Goal: Task Accomplishment & Management: Manage account settings

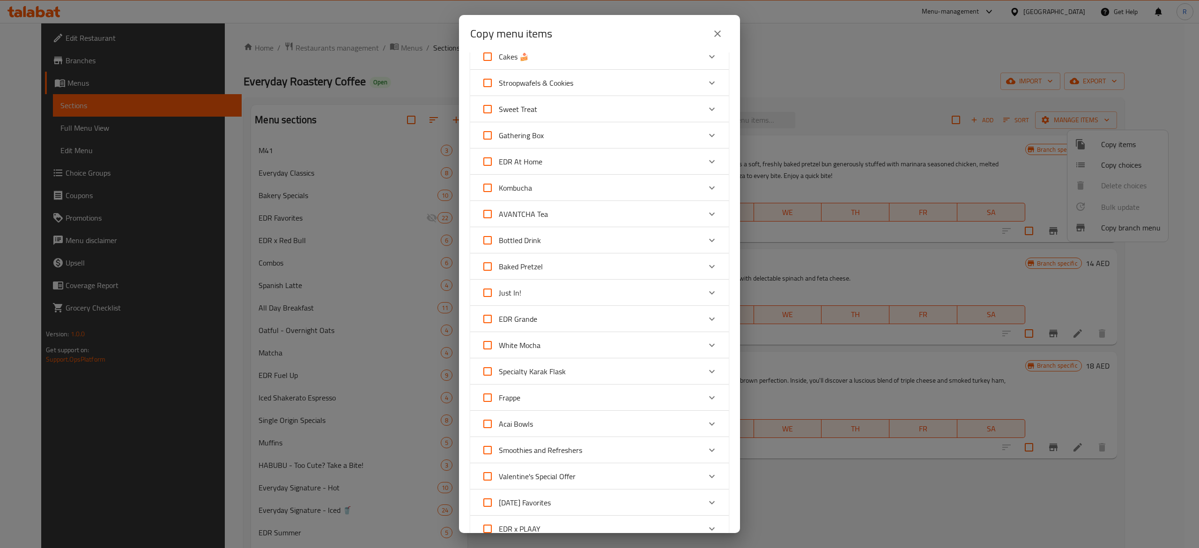
scroll to position [557, 0]
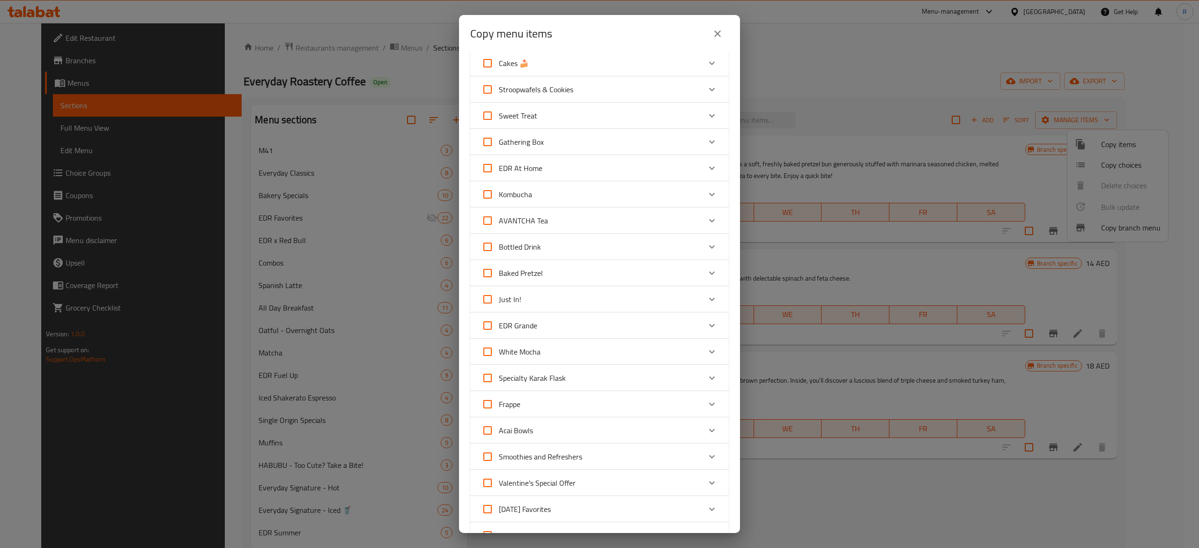
click at [706, 275] on icon "Expand" at bounding box center [711, 272] width 11 height 11
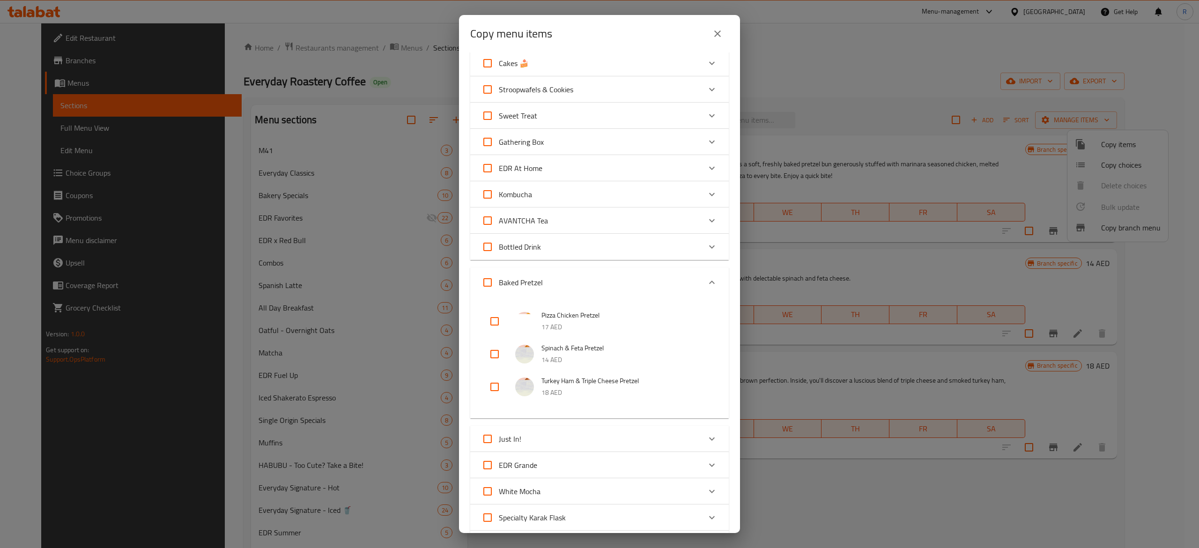
click at [587, 384] on span "Turkey Ham & Triple Cheese Pretzel" at bounding box center [626, 381] width 169 height 12
click at [493, 391] on input "checkbox" at bounding box center [494, 387] width 22 height 22
checkbox input "true"
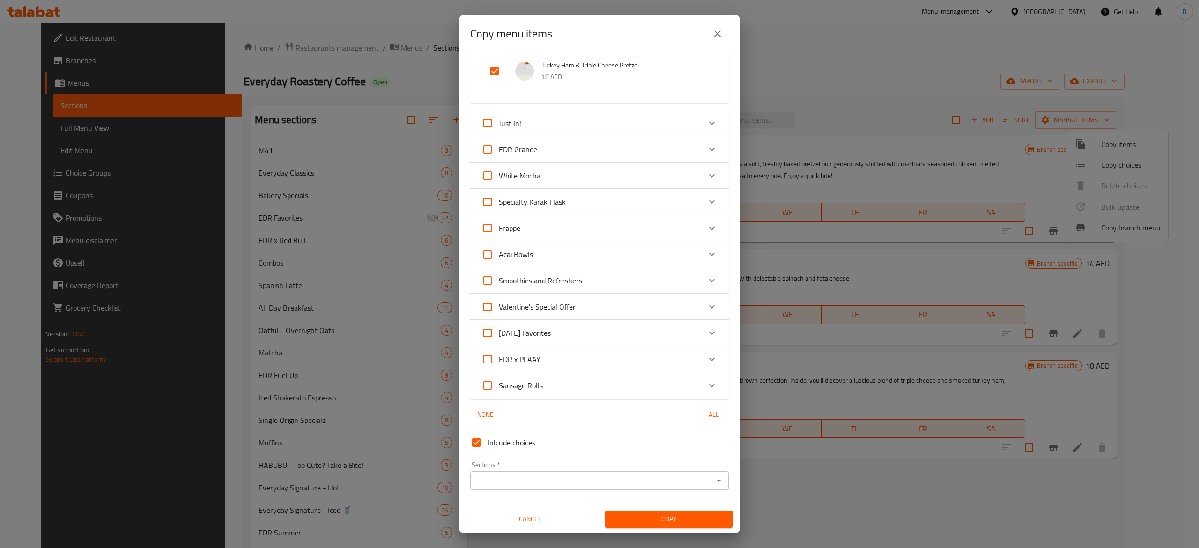
click at [645, 488] on div "Sections *" at bounding box center [599, 480] width 259 height 19
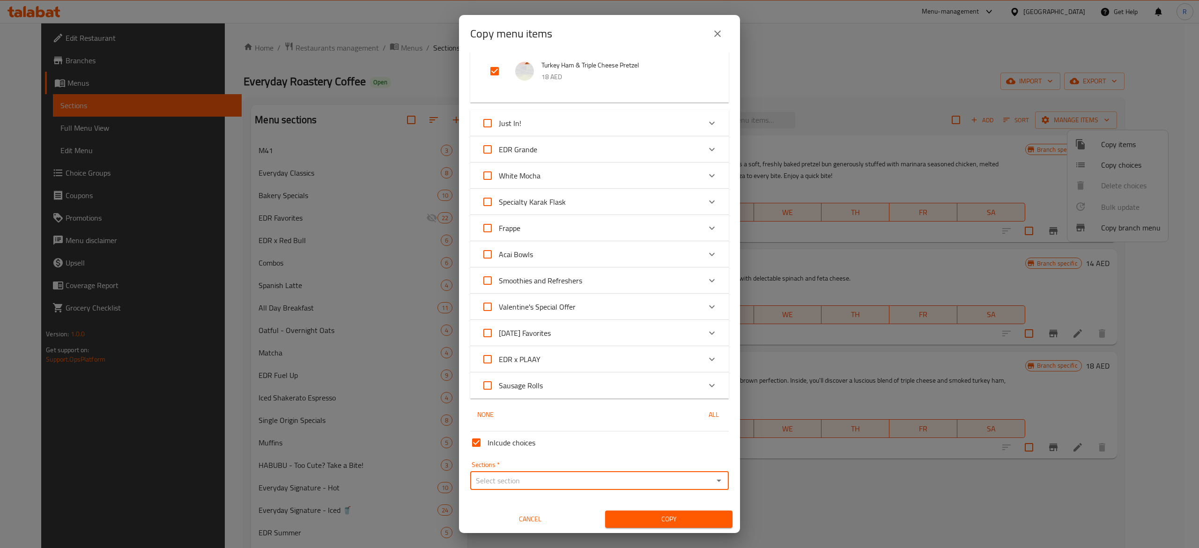
click at [687, 482] on input "Sections   *" at bounding box center [591, 480] width 237 height 13
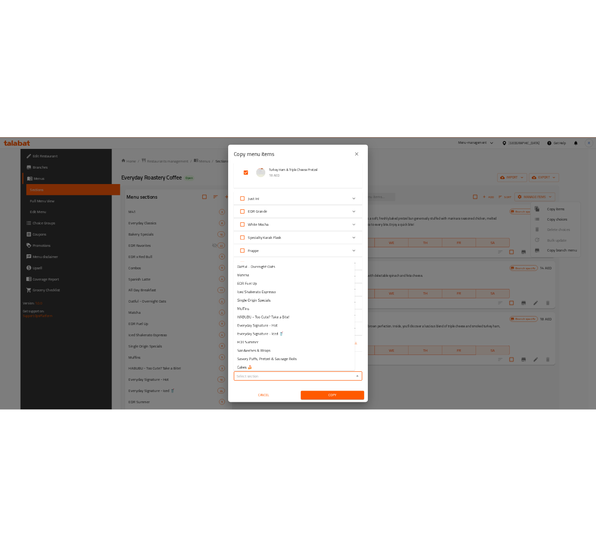
scroll to position [150, 0]
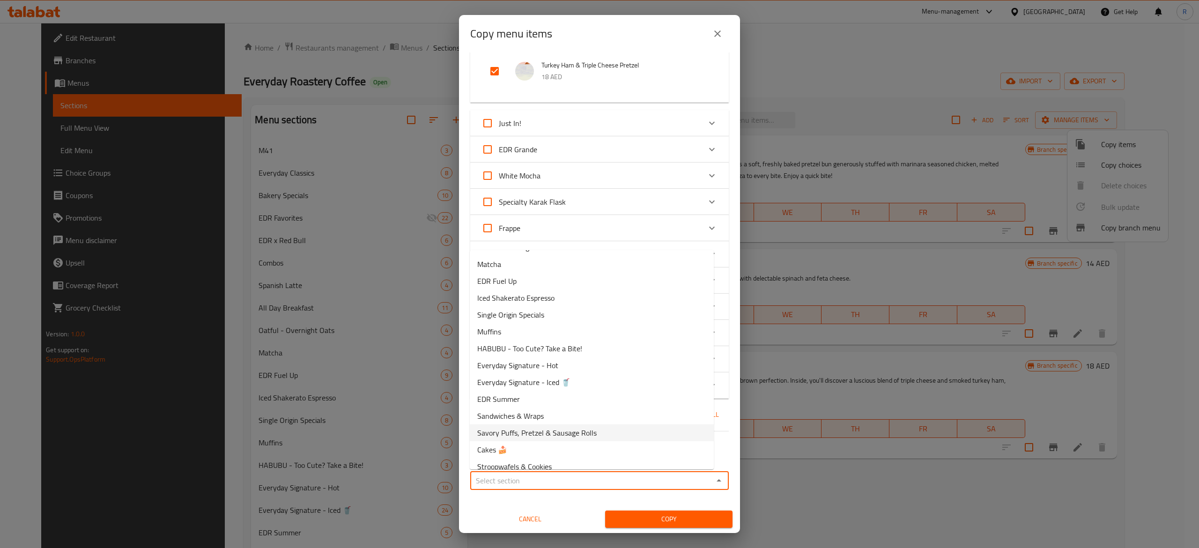
click at [632, 434] on li "Savory Puffs, Pretzel & Sausage Rolls" at bounding box center [592, 432] width 244 height 17
type input "Savory Puffs, Pretzel & Sausage Rolls"
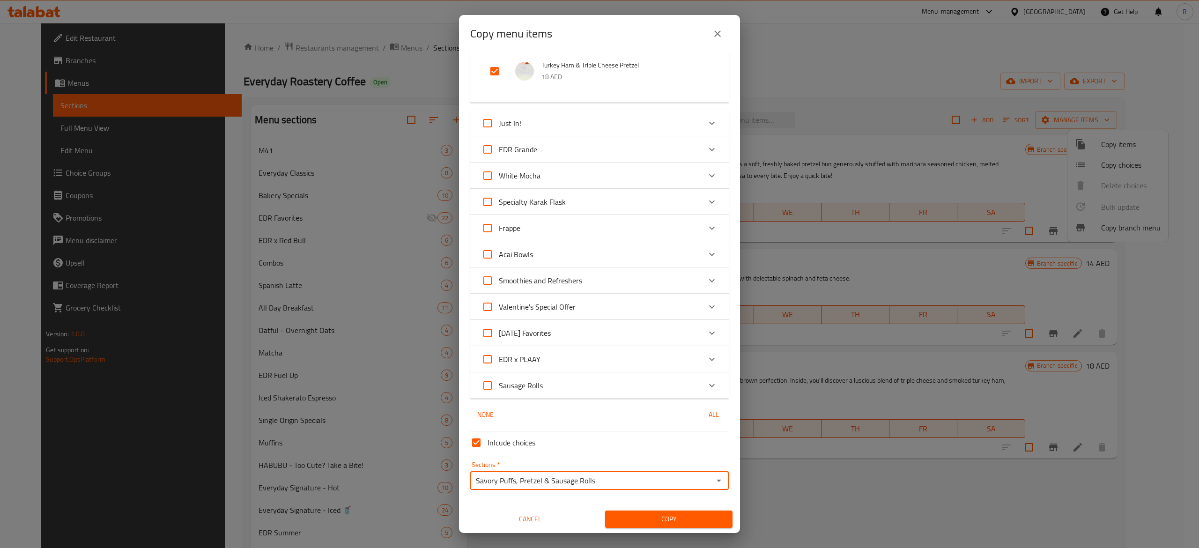
click at [683, 511] on button "Copy" at bounding box center [668, 519] width 127 height 17
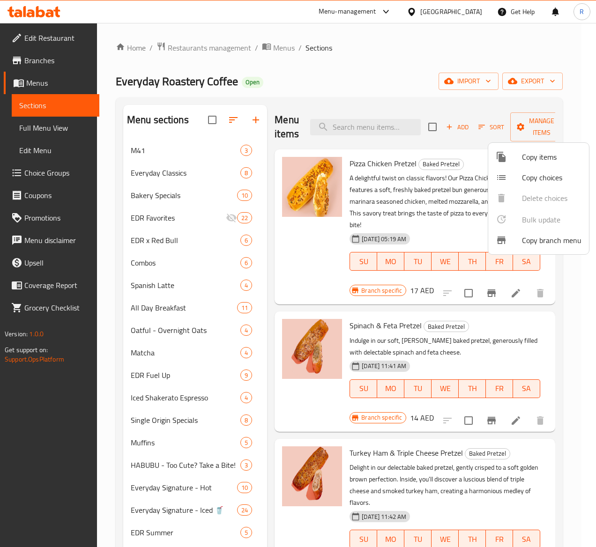
click at [234, 115] on div at bounding box center [298, 273] width 596 height 547
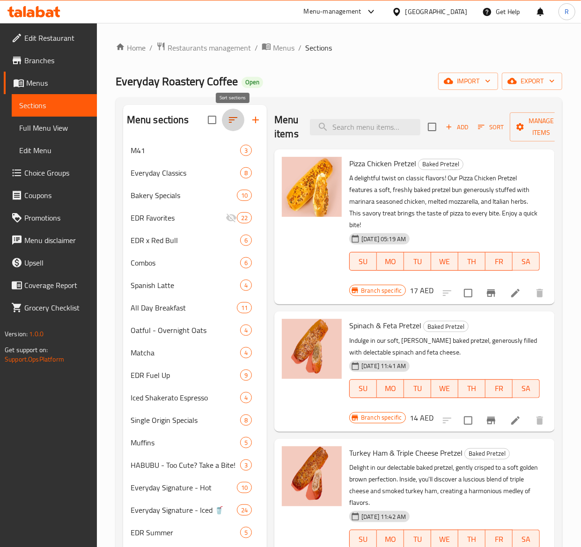
click at [231, 126] on button "button" at bounding box center [233, 120] width 22 height 22
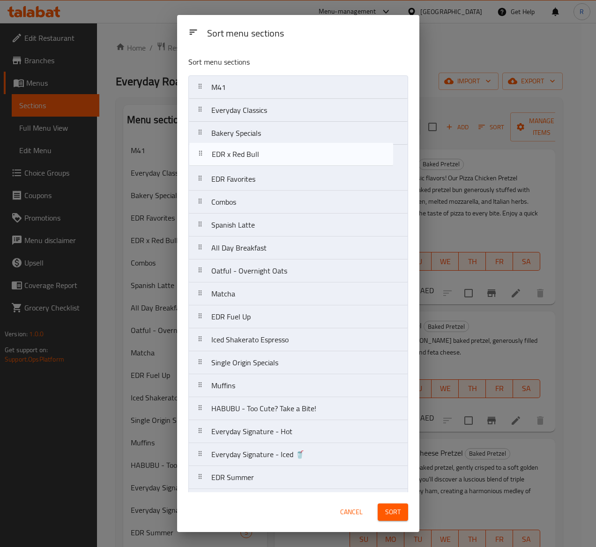
drag, startPoint x: 278, startPoint y: 189, endPoint x: 278, endPoint y: 159, distance: 30.0
click at [278, 159] on nav "M41 Everyday Classics Bakery Specials EDR Favorites EDR x Red Bull Combos Spani…" at bounding box center [298, 534] width 220 height 919
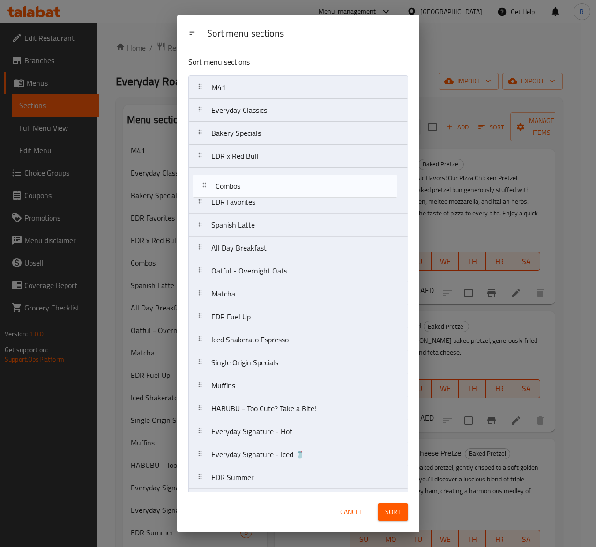
drag, startPoint x: 268, startPoint y: 202, endPoint x: 274, endPoint y: 181, distance: 21.5
click at [274, 181] on nav "M41 Everyday Classics Bakery Specials EDR x Red Bull EDR Favorites Combos Spani…" at bounding box center [298, 534] width 220 height 919
drag, startPoint x: 277, startPoint y: 230, endPoint x: 279, endPoint y: 194, distance: 35.2
click at [279, 194] on nav "M41 Everyday Classics Bakery Specials EDR x Red Bull Combos EDR Favorites Spani…" at bounding box center [298, 534] width 220 height 919
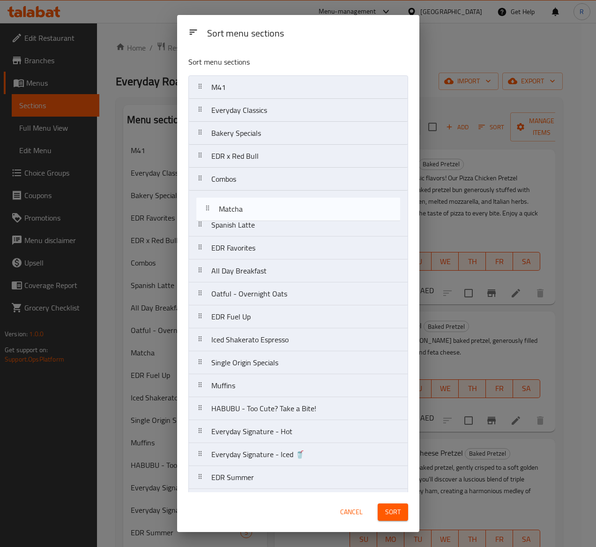
drag, startPoint x: 282, startPoint y: 301, endPoint x: 289, endPoint y: 208, distance: 93.5
click at [289, 208] on nav "M41 Everyday Classics Bakery Specials EDR x Red Bull Combos Spanish Latte EDR F…" at bounding box center [298, 534] width 220 height 919
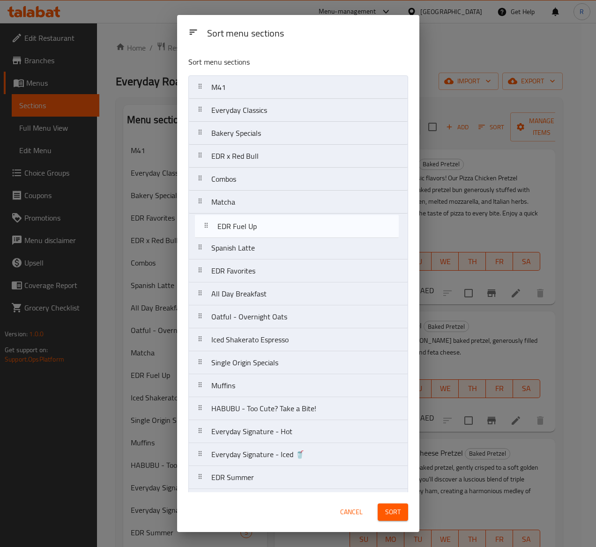
drag, startPoint x: 282, startPoint y: 322, endPoint x: 289, endPoint y: 226, distance: 96.8
click at [289, 226] on nav "M41 Everyday Classics Bakery Specials EDR x Red Bull Combos Matcha Spanish Latt…" at bounding box center [298, 534] width 220 height 919
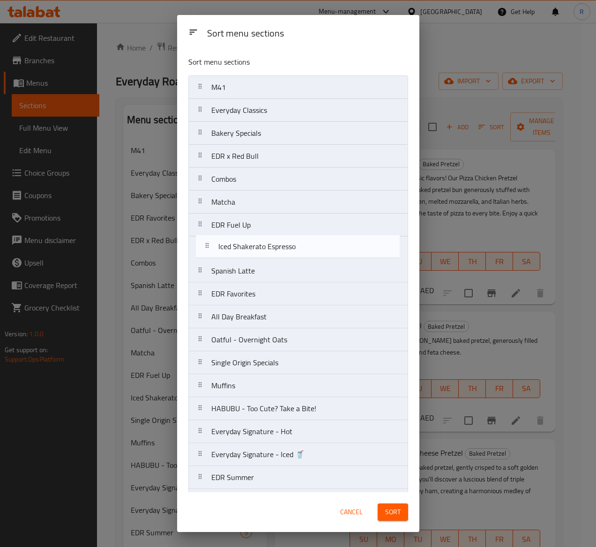
drag, startPoint x: 303, startPoint y: 346, endPoint x: 310, endPoint y: 247, distance: 99.6
click at [310, 247] on nav "M41 Everyday Classics Bakery Specials EDR x Red Bull Combos Matcha EDR Fuel Up …" at bounding box center [298, 534] width 220 height 919
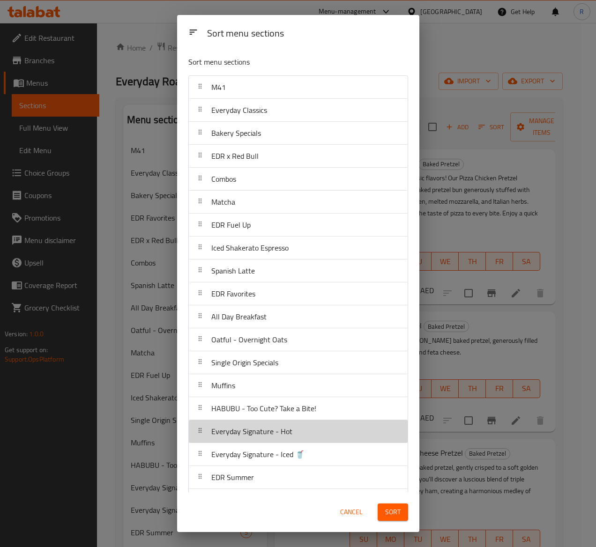
scroll to position [2, 0]
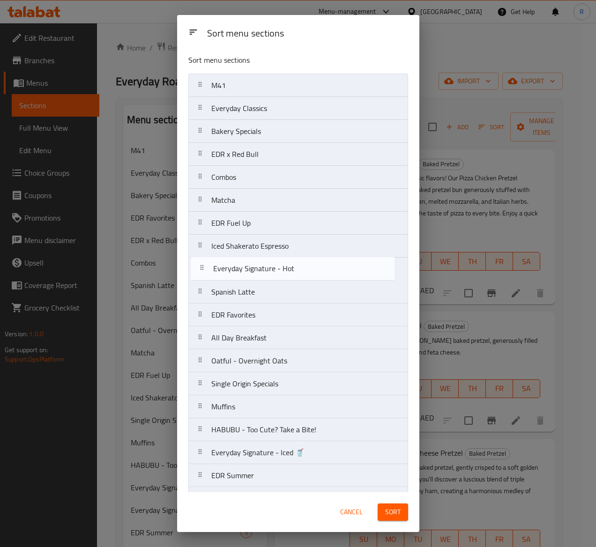
drag, startPoint x: 303, startPoint y: 441, endPoint x: 304, endPoint y: 271, distance: 170.5
click at [304, 271] on nav "M41 Everyday Classics Bakery Specials EDR x Red Bull Combos Matcha EDR Fuel Up …" at bounding box center [298, 533] width 220 height 919
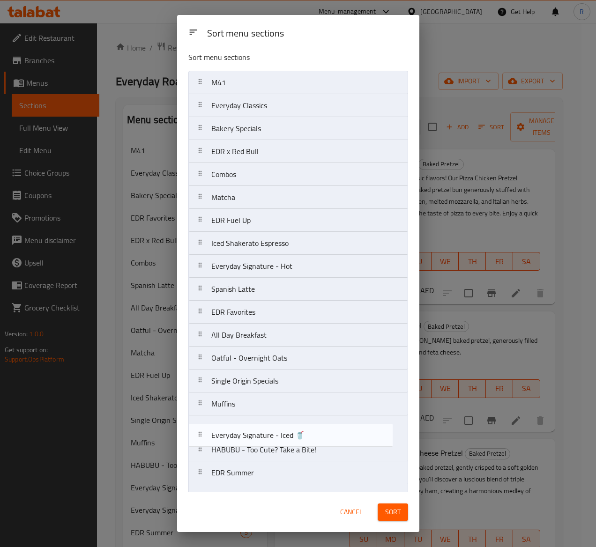
scroll to position [7, 0]
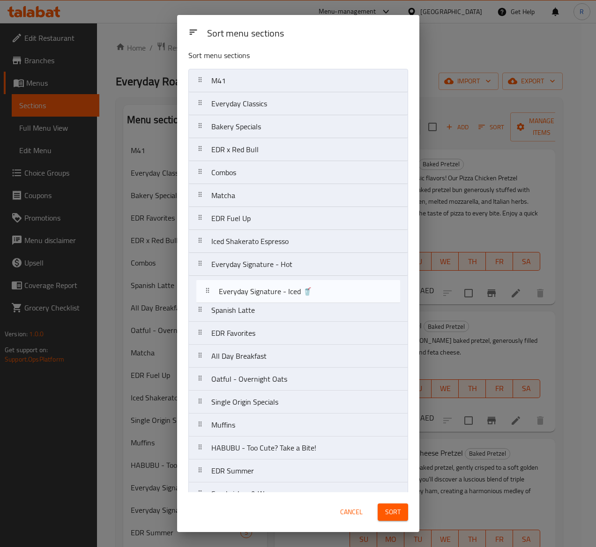
drag, startPoint x: 312, startPoint y: 462, endPoint x: 319, endPoint y: 292, distance: 170.2
click at [319, 292] on nav "M41 Everyday Classics Bakery Specials EDR x Red Bull Combos Matcha EDR Fuel Up …" at bounding box center [298, 528] width 220 height 919
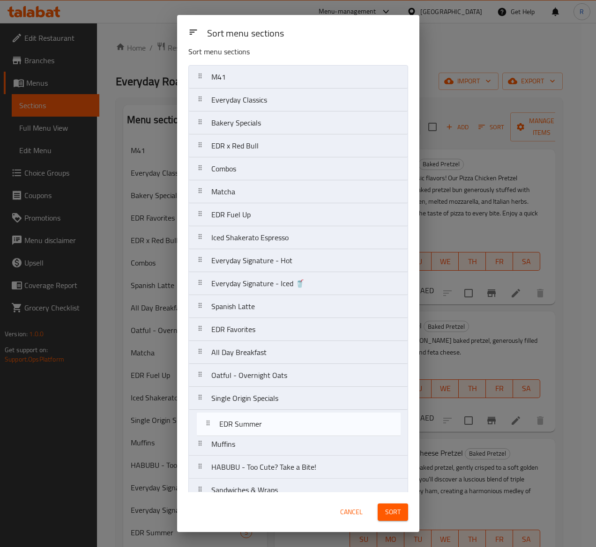
scroll to position [14, 0]
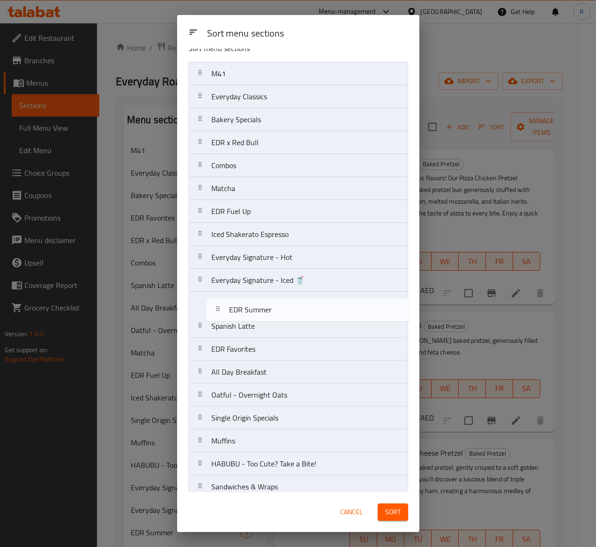
drag, startPoint x: 285, startPoint y: 480, endPoint x: 304, endPoint y: 308, distance: 172.5
click at [304, 308] on nav "M41 Everyday Classics Bakery Specials EDR x Red Bull Combos Matcha EDR Fuel Up …" at bounding box center [298, 521] width 220 height 919
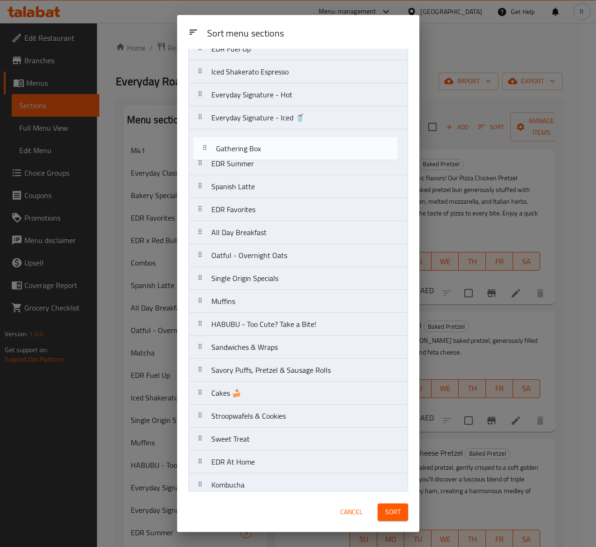
scroll to position [168, 0]
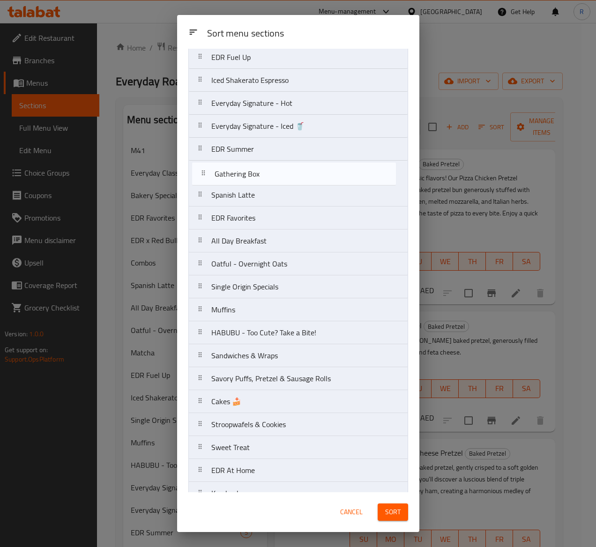
drag, startPoint x: 293, startPoint y: 427, endPoint x: 297, endPoint y: 171, distance: 256.3
click at [297, 171] on nav "M41 Everyday Classics Bakery Specials EDR x Red Bull Combos Matcha EDR Fuel Up …" at bounding box center [298, 367] width 220 height 919
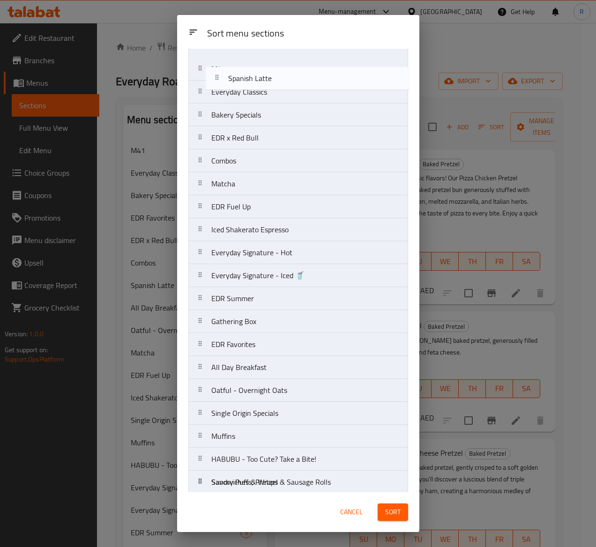
scroll to position [0, 0]
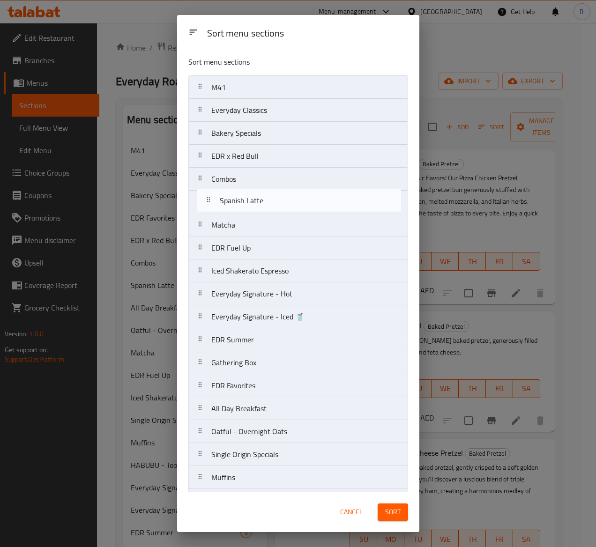
drag, startPoint x: 290, startPoint y: 200, endPoint x: 299, endPoint y: 200, distance: 8.5
click at [299, 200] on nav "M41 Everyday Classics Bakery Specials EDR x Red Bull Combos Matcha EDR Fuel Up …" at bounding box center [298, 534] width 220 height 919
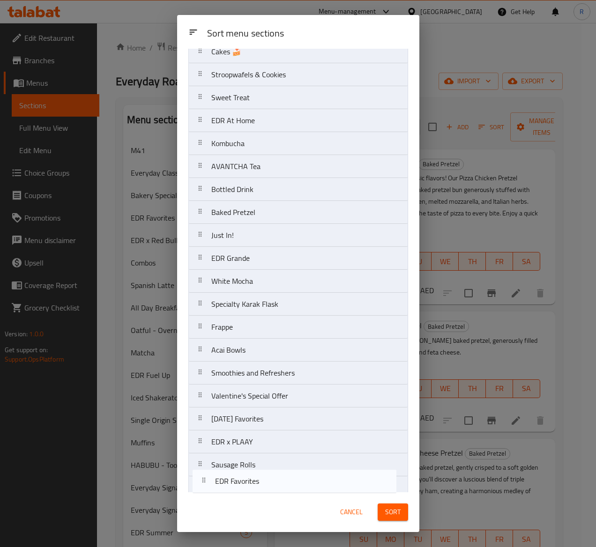
scroll to position [512, 0]
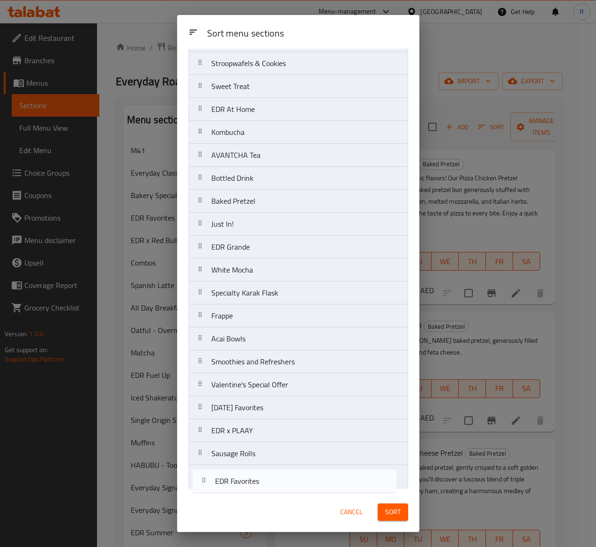
drag, startPoint x: 312, startPoint y: 280, endPoint x: 321, endPoint y: 483, distance: 203.0
click at [318, 485] on nav "M41 Everyday Classics Bakery Specials EDR x Red Bull Combos Spanish Latte Match…" at bounding box center [298, 29] width 220 height 919
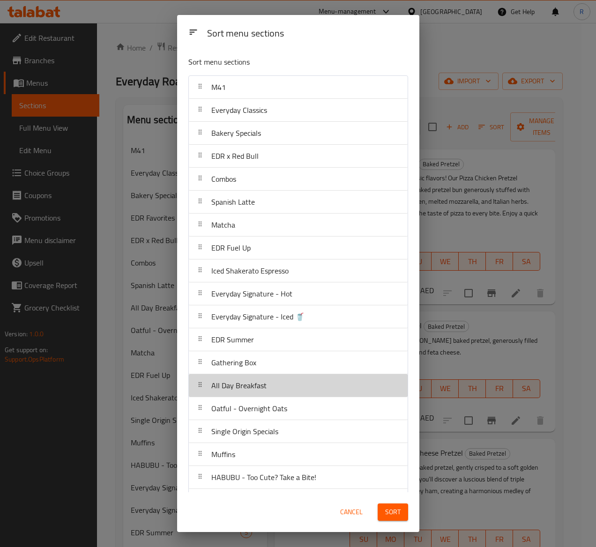
scroll to position [2, 0]
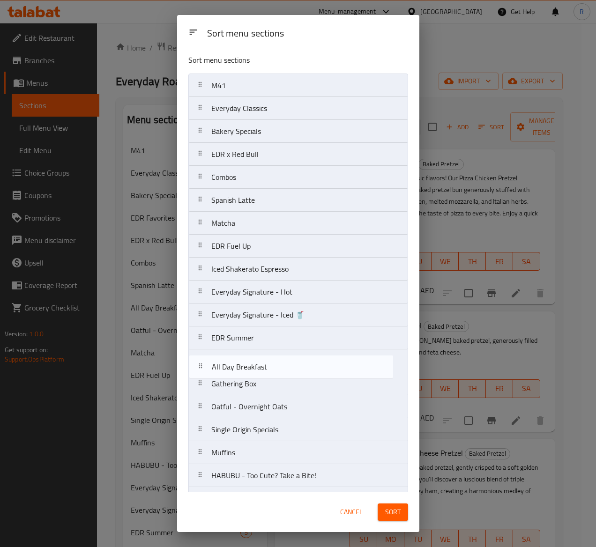
drag, startPoint x: 307, startPoint y: 390, endPoint x: 308, endPoint y: 365, distance: 24.8
click at [308, 365] on nav "M41 Everyday Classics Bakery Specials EDR x Red Bull Combos Spanish Latte Match…" at bounding box center [298, 533] width 220 height 919
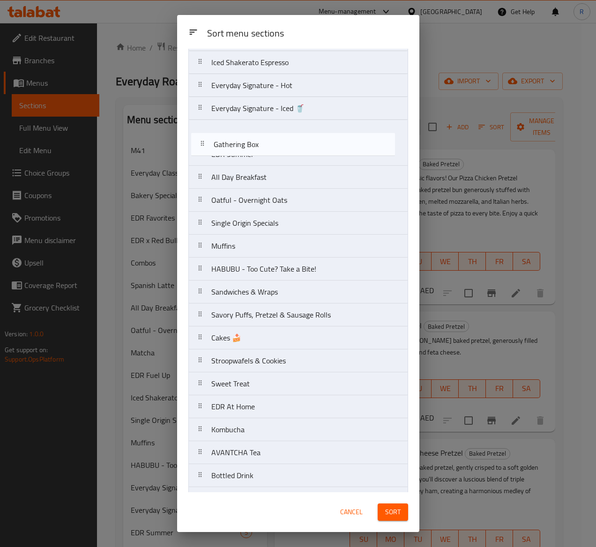
scroll to position [200, 0]
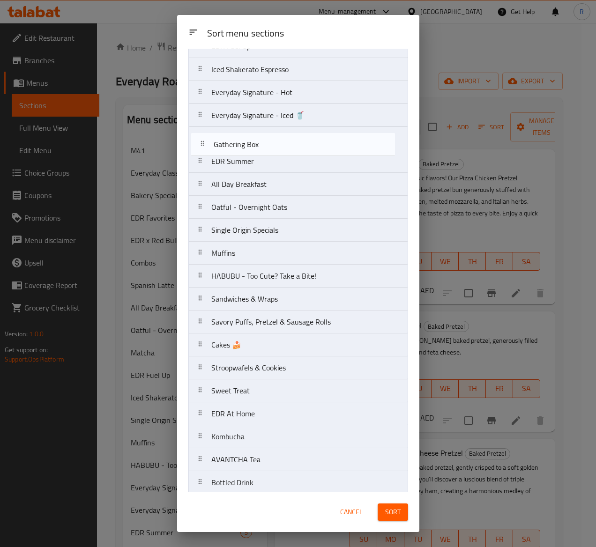
drag, startPoint x: 306, startPoint y: 181, endPoint x: 308, endPoint y: 151, distance: 29.6
click at [308, 151] on nav "M41 Everyday Classics Bakery Specials EDR x Red Bull Combos Spanish Latte Match…" at bounding box center [298, 333] width 220 height 919
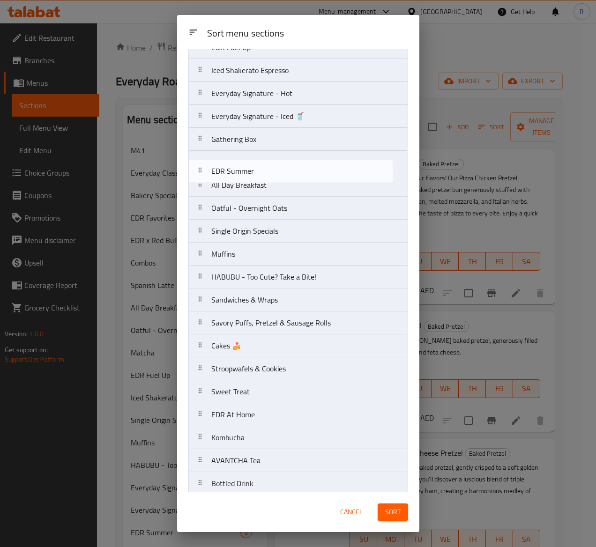
drag, startPoint x: 306, startPoint y: 161, endPoint x: 306, endPoint y: 169, distance: 8.0
click at [306, 169] on nav "M41 Everyday Classics Bakery Specials EDR x Red Bull Combos Spanish Latte Match…" at bounding box center [298, 334] width 220 height 919
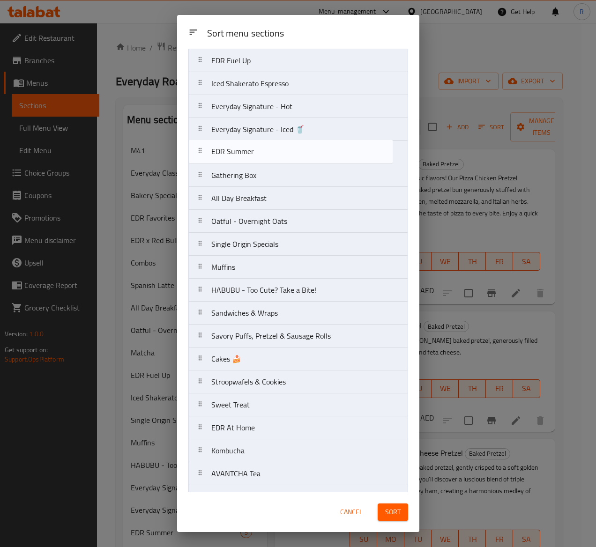
drag, startPoint x: 304, startPoint y: 170, endPoint x: 304, endPoint y: 153, distance: 16.9
click at [304, 153] on nav "M41 Everyday Classics Bakery Specials EDR x Red Bull Combos Spanish Latte Match…" at bounding box center [298, 347] width 220 height 919
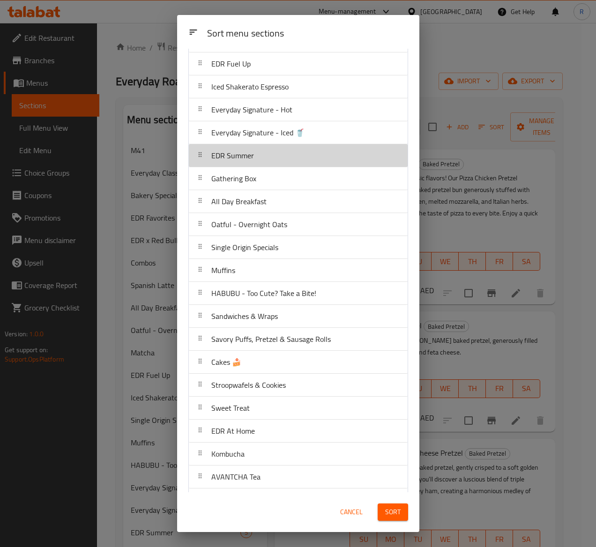
click at [304, 153] on div "EDR Summer" at bounding box center [298, 155] width 211 height 22
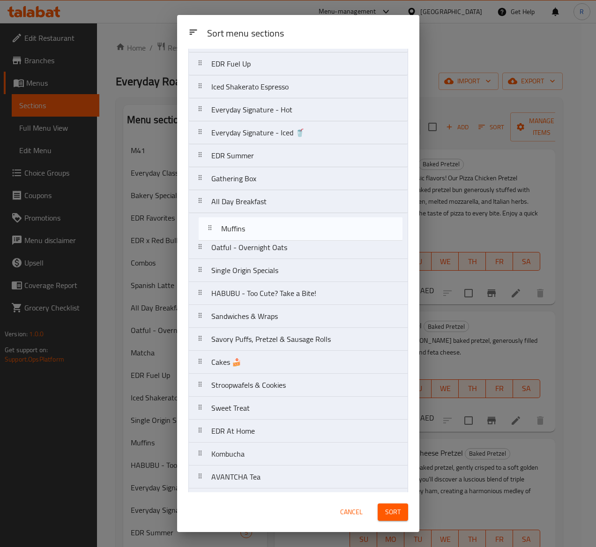
drag, startPoint x: 265, startPoint y: 275, endPoint x: 276, endPoint y: 228, distance: 48.1
click at [276, 228] on nav "M41 Everyday Classics Bakery Specials EDR x Red Bull Combos Spanish Latte Match…" at bounding box center [298, 350] width 220 height 919
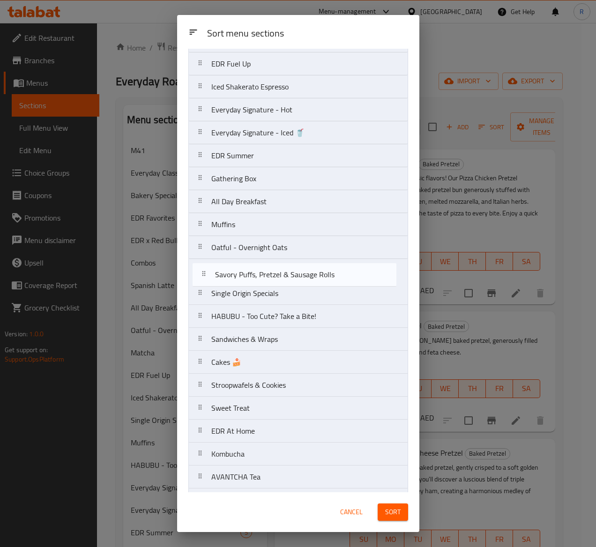
drag, startPoint x: 281, startPoint y: 331, endPoint x: 285, endPoint y: 260, distance: 70.4
click at [285, 260] on nav "M41 Everyday Classics Bakery Specials EDR x Red Bull Combos Spanish Latte Match…" at bounding box center [298, 350] width 220 height 919
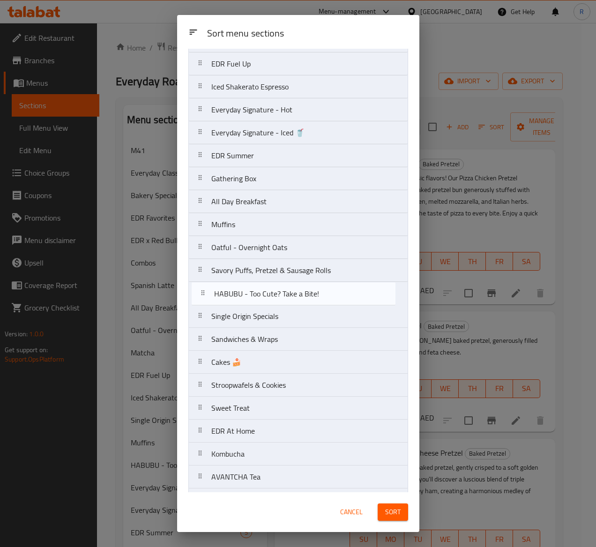
drag, startPoint x: 278, startPoint y: 322, endPoint x: 281, endPoint y: 293, distance: 28.7
click at [281, 293] on nav "M41 Everyday Classics Bakery Specials EDR x Red Bull Combos Spanish Latte Match…" at bounding box center [298, 350] width 220 height 919
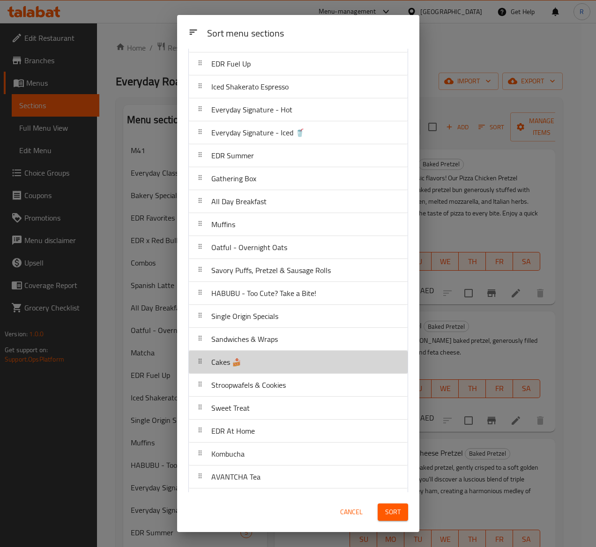
click at [317, 361] on div "Cakes 🍰" at bounding box center [298, 362] width 211 height 22
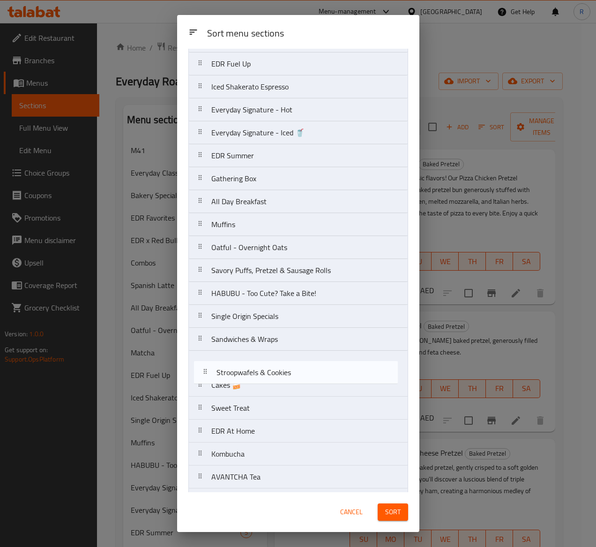
scroll to position [185, 0]
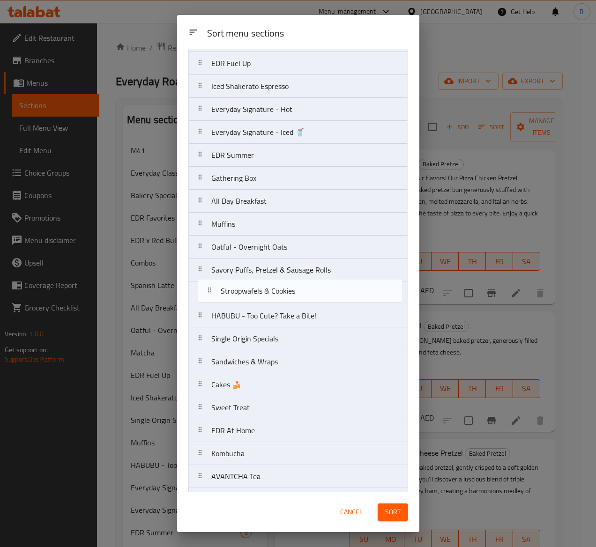
drag, startPoint x: 314, startPoint y: 396, endPoint x: 323, endPoint y: 295, distance: 101.6
click at [323, 295] on nav "M41 Everyday Classics Bakery Specials EDR x Red Bull Combos Spanish Latte Match…" at bounding box center [298, 350] width 220 height 919
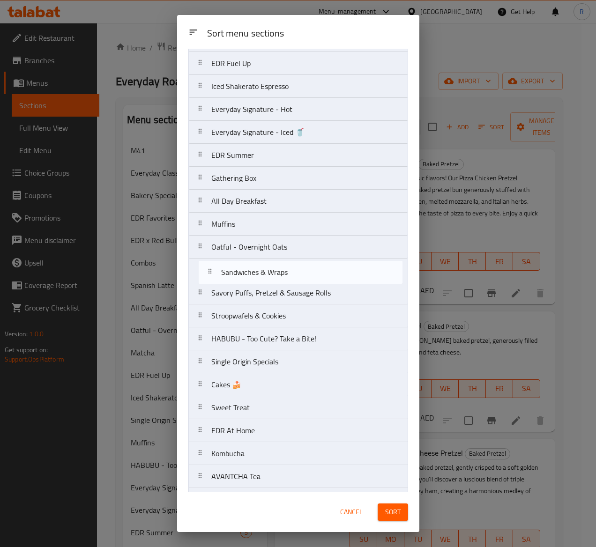
drag, startPoint x: 264, startPoint y: 373, endPoint x: 274, endPoint y: 275, distance: 98.9
click at [274, 275] on nav "M41 Everyday Classics Bakery Specials EDR x Red Bull Combos Spanish Latte Match…" at bounding box center [298, 350] width 220 height 919
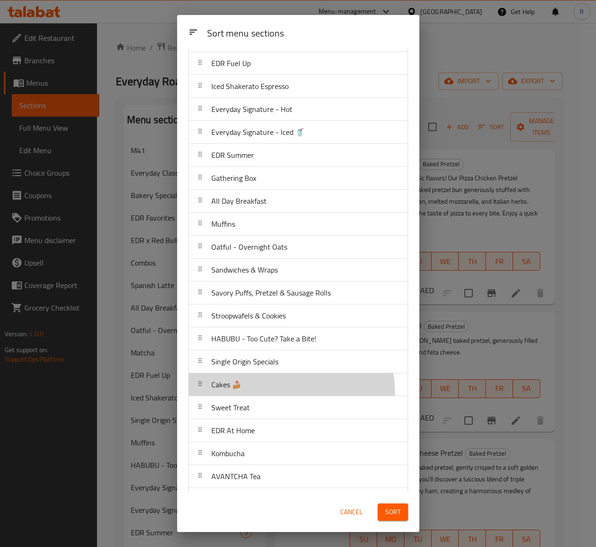
scroll to position [186, 0]
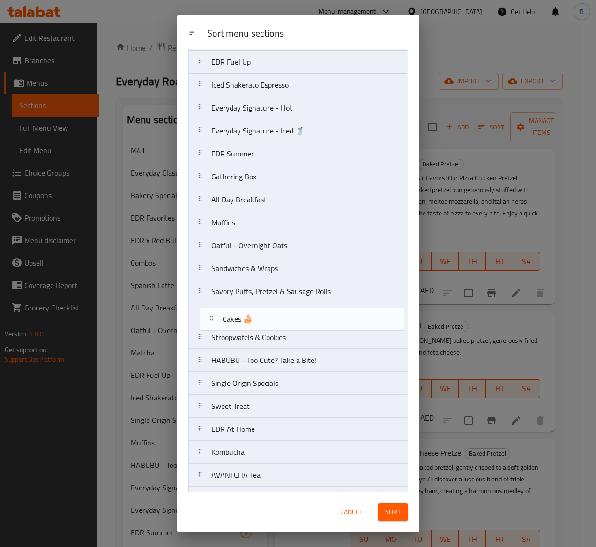
drag, startPoint x: 256, startPoint y: 397, endPoint x: 267, endPoint y: 324, distance: 73.9
click at [267, 324] on nav "M41 Everyday Classics Bakery Specials EDR x Red Bull Combos Spanish Latte Match…" at bounding box center [298, 348] width 220 height 919
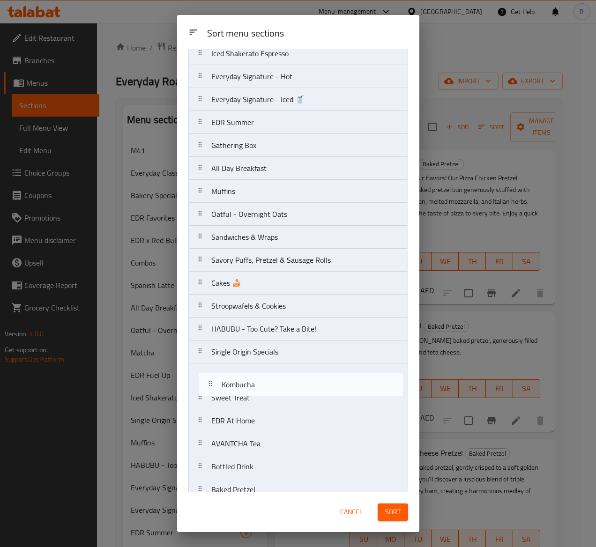
scroll to position [220, 0]
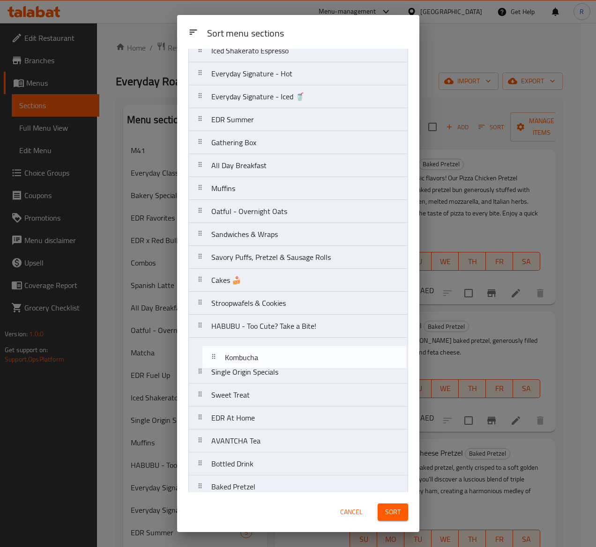
drag, startPoint x: 252, startPoint y: 465, endPoint x: 267, endPoint y: 363, distance: 103.1
click at [267, 363] on nav "M41 Everyday Classics Bakery Specials EDR x Red Bull Combos Spanish Latte Match…" at bounding box center [298, 314] width 220 height 919
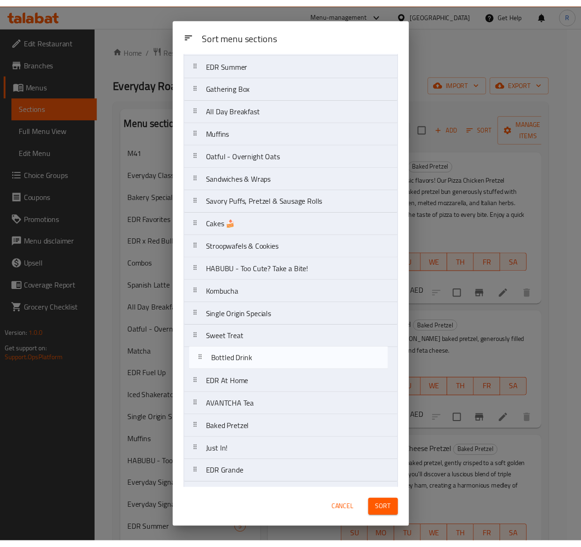
scroll to position [278, 0]
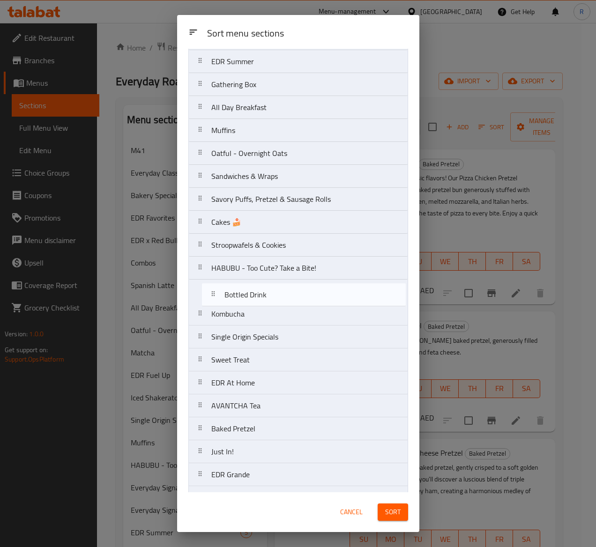
drag, startPoint x: 253, startPoint y: 421, endPoint x: 263, endPoint y: 304, distance: 118.0
click at [263, 304] on nav "M41 Everyday Classics Bakery Specials EDR x Red Bull Combos Spanish Latte Match…" at bounding box center [298, 256] width 220 height 919
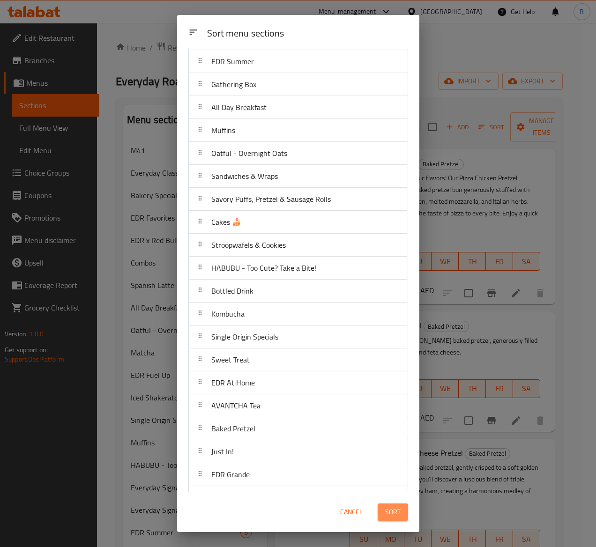
click at [391, 509] on span "Sort" at bounding box center [392, 512] width 15 height 12
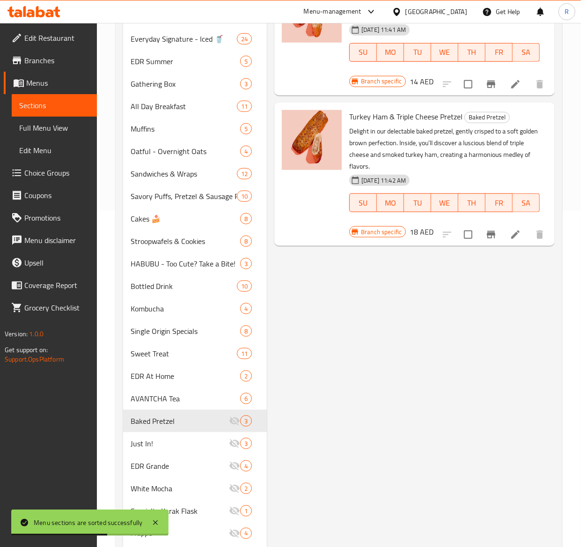
scroll to position [340, 0]
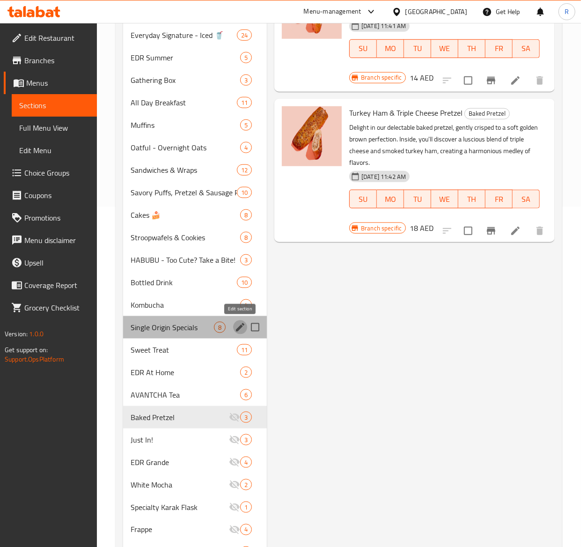
click at [245, 329] on icon "edit" at bounding box center [240, 327] width 11 height 11
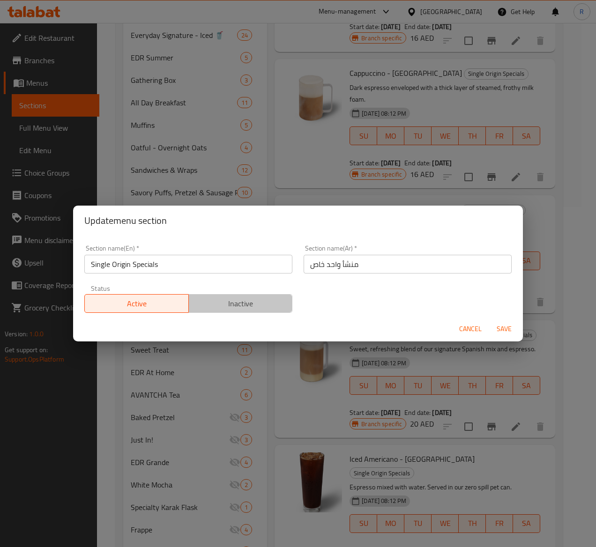
click at [238, 305] on span "Inactive" at bounding box center [241, 304] width 96 height 14
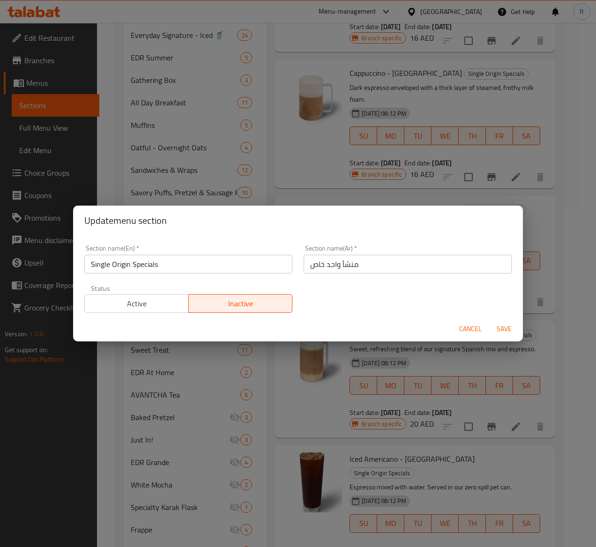
click at [501, 330] on span "Save" at bounding box center [504, 329] width 22 height 12
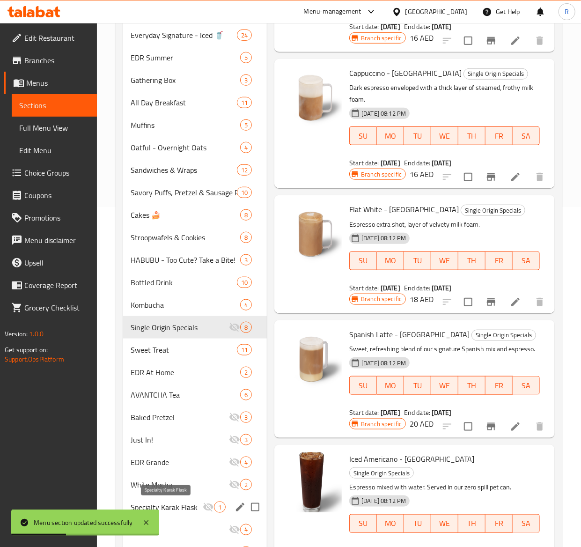
drag, startPoint x: 199, startPoint y: 327, endPoint x: 177, endPoint y: 507, distance: 180.8
click at [177, 507] on div "M41 3 Everyday Classics 8 Bakery Specials 10 EDR x Red Bull 6 Combos 6 Spanish …" at bounding box center [195, 248] width 144 height 899
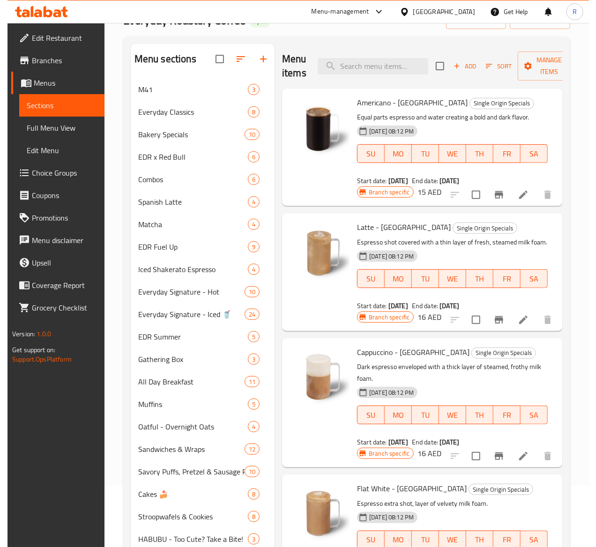
scroll to position [30, 0]
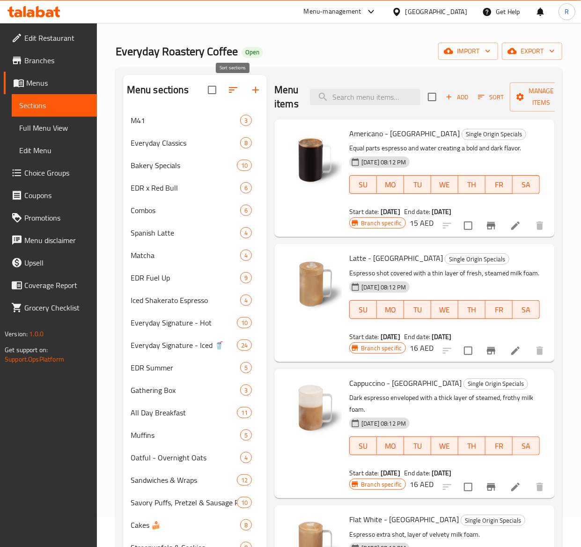
click at [229, 89] on icon "button" at bounding box center [233, 89] width 11 height 11
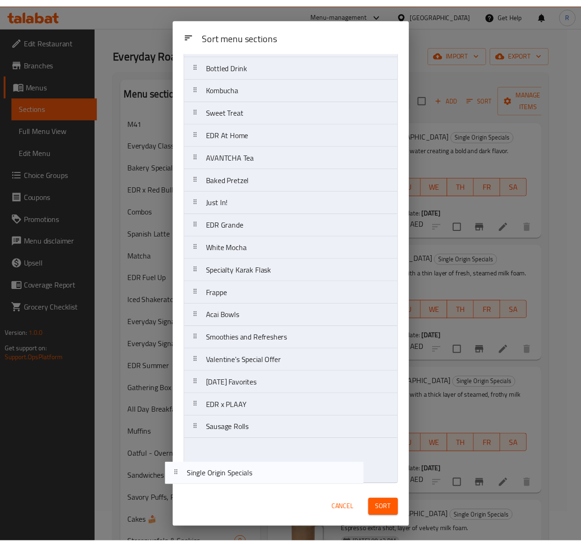
scroll to position [512, 0]
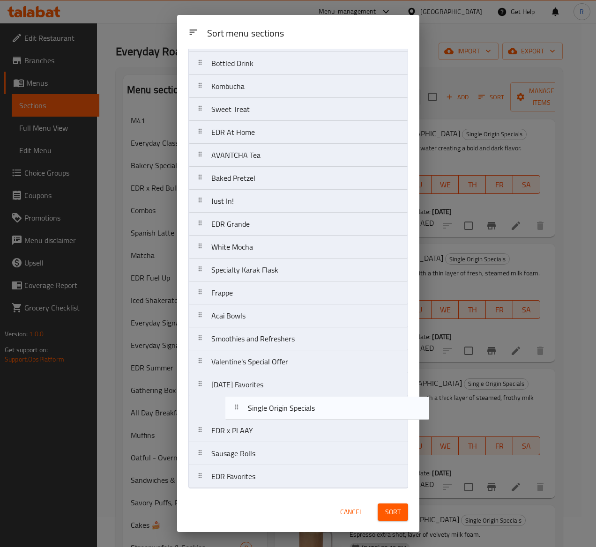
drag, startPoint x: 321, startPoint y: 363, endPoint x: 358, endPoint y: 392, distance: 47.0
click at [358, 392] on nav "M41 Everyday Classics Bakery Specials EDR x Red Bull Combos Spanish Latte Match…" at bounding box center [298, 29] width 220 height 919
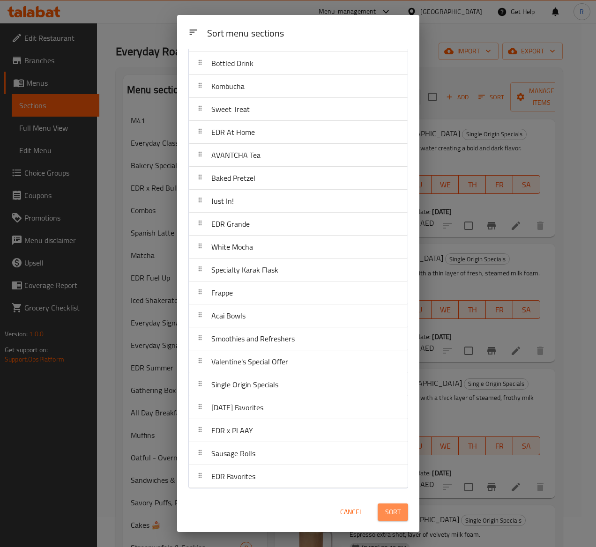
click at [401, 516] on button "Sort" at bounding box center [393, 512] width 30 height 17
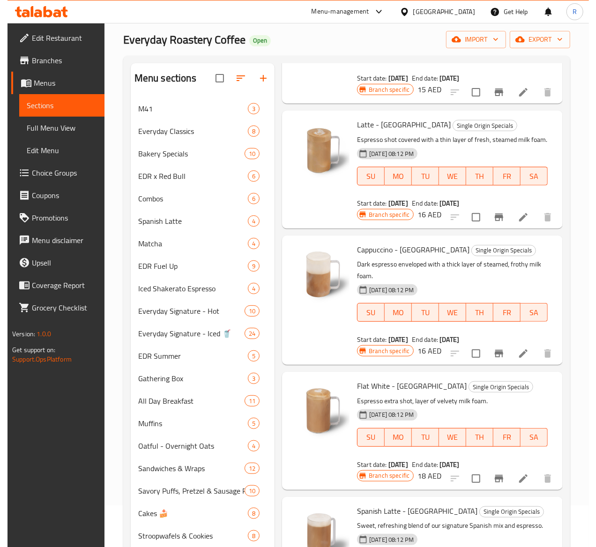
scroll to position [36, 0]
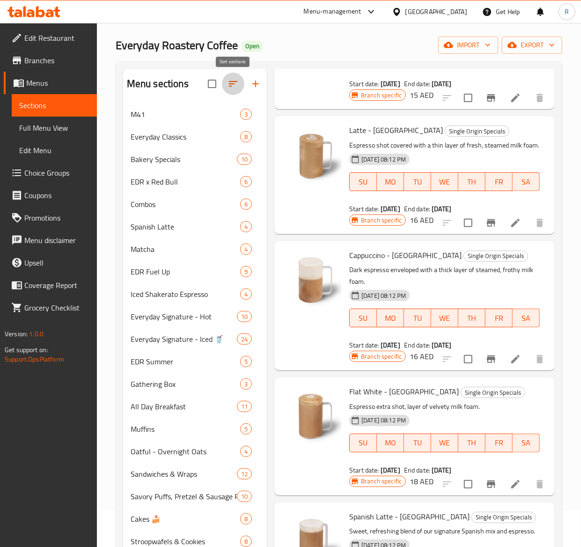
click at [235, 88] on icon "button" at bounding box center [233, 83] width 11 height 11
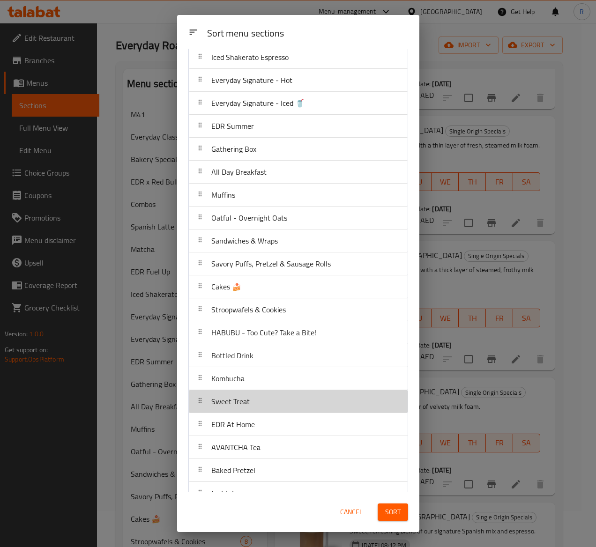
scroll to position [214, 0]
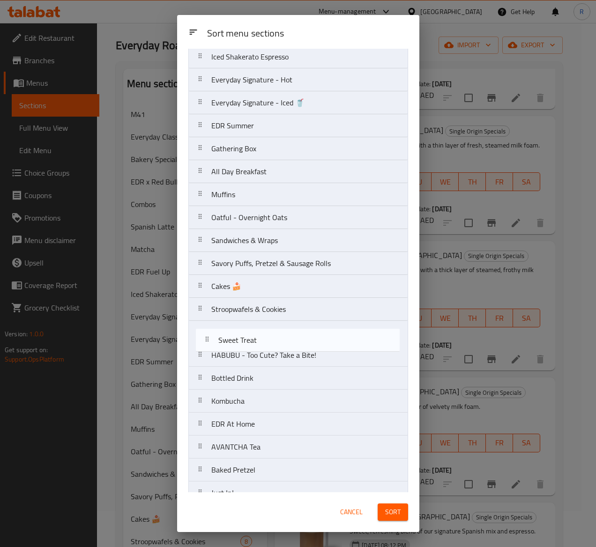
drag, startPoint x: 315, startPoint y: 405, endPoint x: 322, endPoint y: 332, distance: 73.5
click at [322, 332] on nav "M41 Everyday Classics Bakery Specials EDR x Red Bull Combos Spanish Latte Match…" at bounding box center [298, 320] width 220 height 919
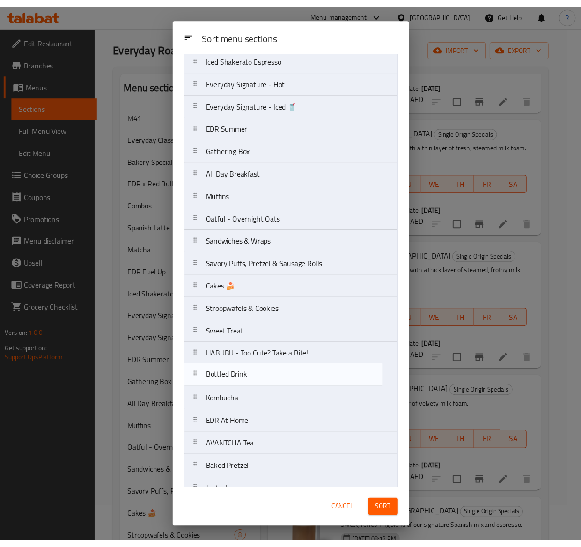
scroll to position [215, 0]
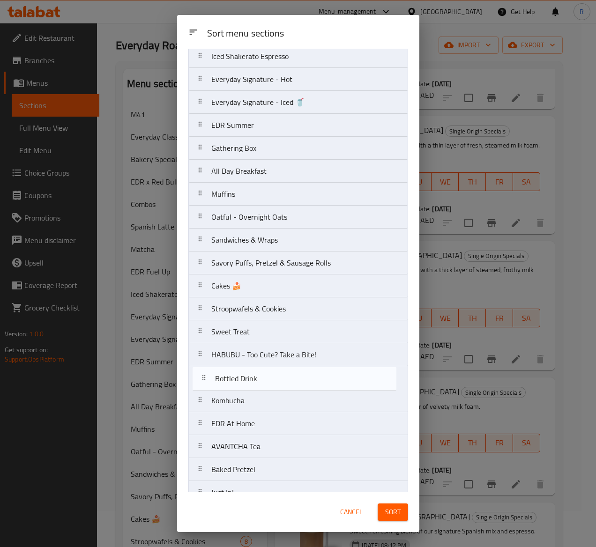
drag, startPoint x: 294, startPoint y: 385, endPoint x: 298, endPoint y: 377, distance: 9.4
click at [298, 377] on nav "M41 Everyday Classics Bakery Specials EDR x Red Bull Combos Spanish Latte Match…" at bounding box center [298, 320] width 220 height 919
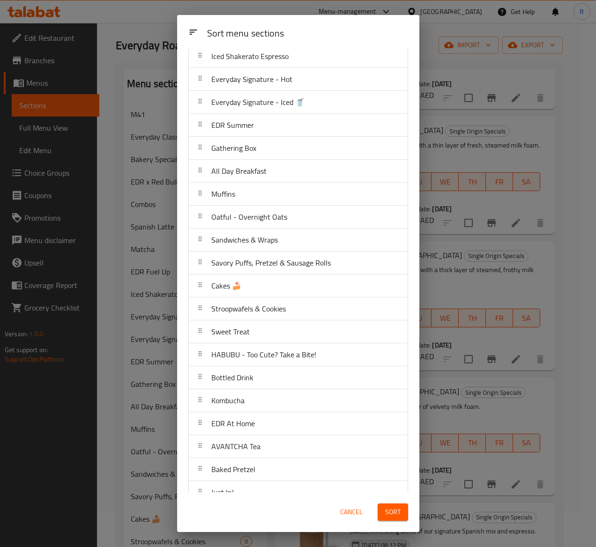
click at [392, 511] on span "Sort" at bounding box center [392, 512] width 15 height 12
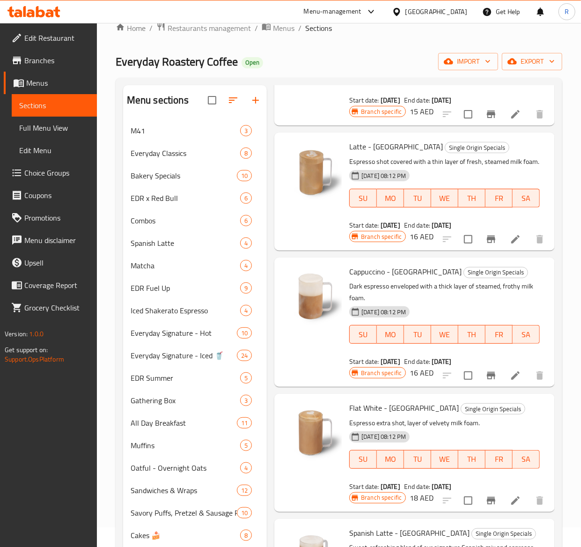
scroll to position [0, 0]
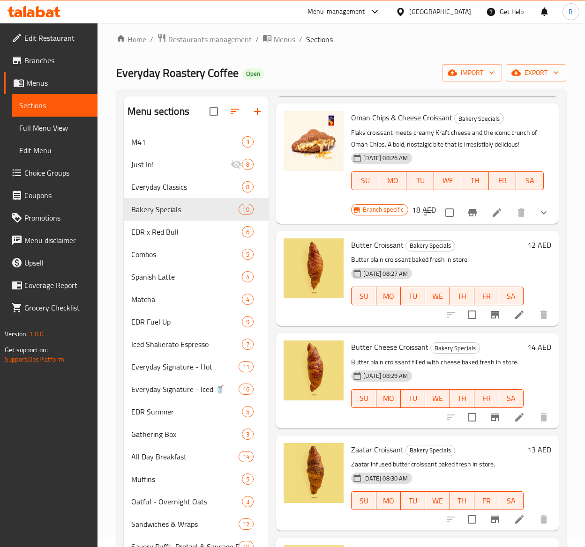
scroll to position [2, 0]
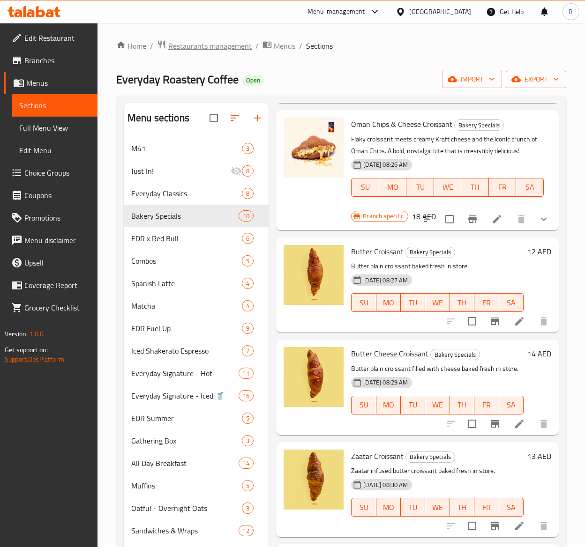
click at [222, 50] on span "Restaurants management" at bounding box center [209, 45] width 83 height 11
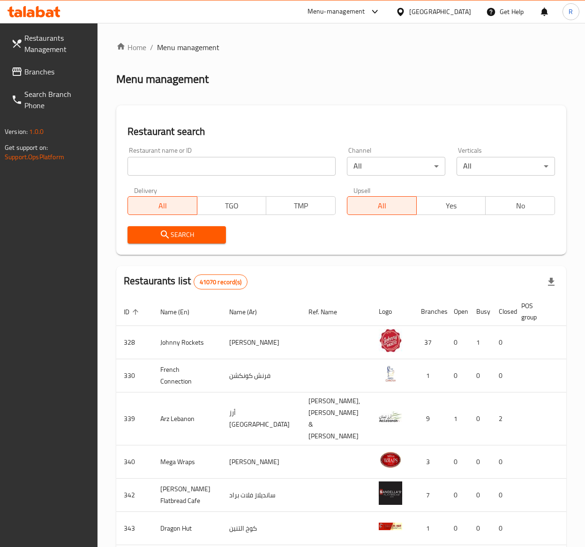
click at [245, 168] on input "search" at bounding box center [231, 166] width 208 height 19
type input "everyday roastery"
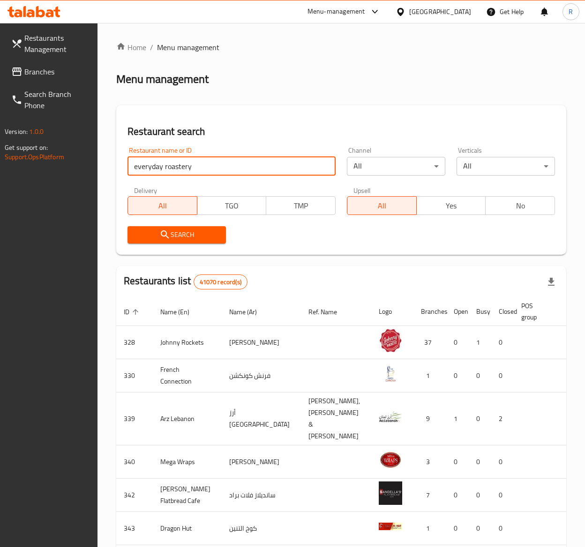
click button "Search" at bounding box center [176, 234] width 98 height 17
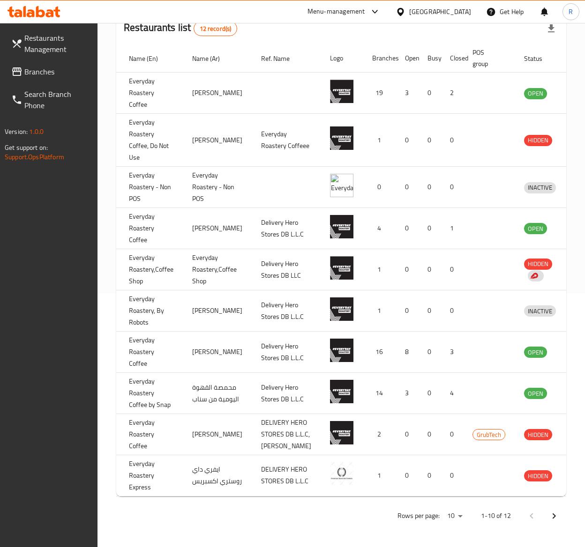
scroll to position [0, 39]
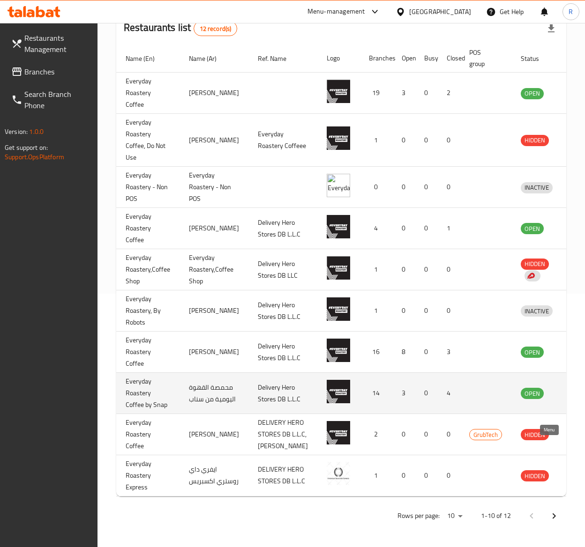
click at [571, 388] on icon "enhanced table" at bounding box center [576, 393] width 11 height 11
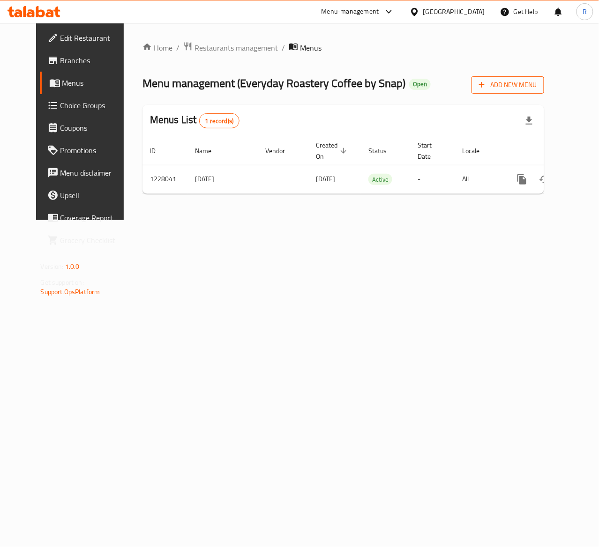
click at [536, 86] on span "Add New Menu" at bounding box center [508, 85] width 58 height 12
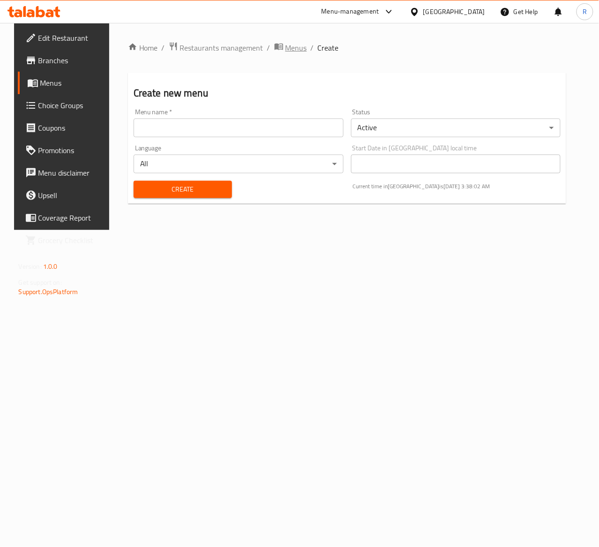
click at [289, 44] on span "Menus" at bounding box center [296, 47] width 22 height 11
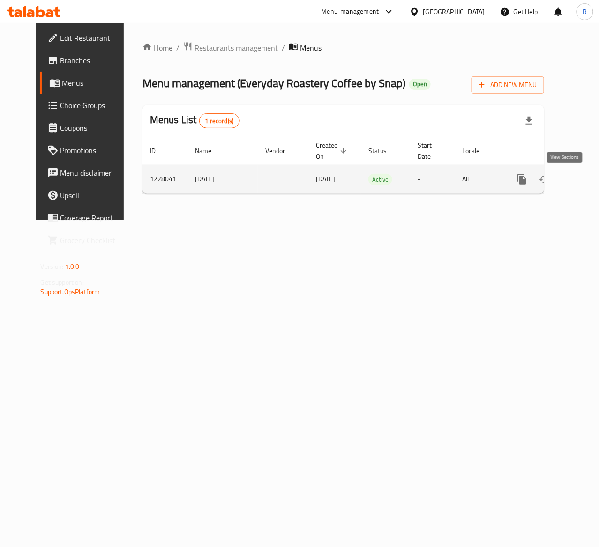
click at [584, 185] on icon "enhanced table" at bounding box center [589, 179] width 11 height 11
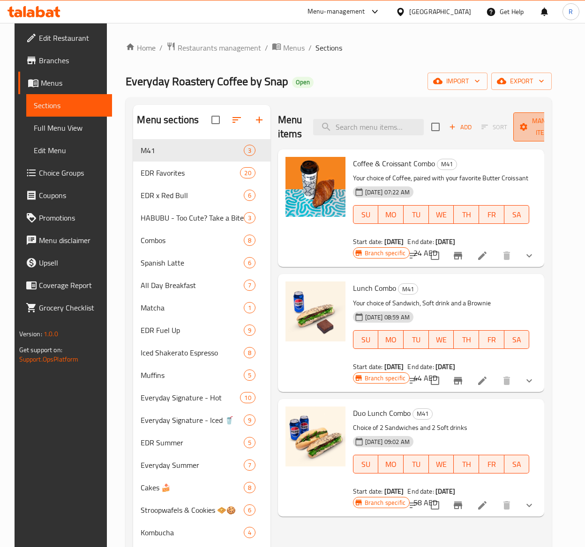
click at [532, 127] on span "Manage items" at bounding box center [544, 126] width 48 height 23
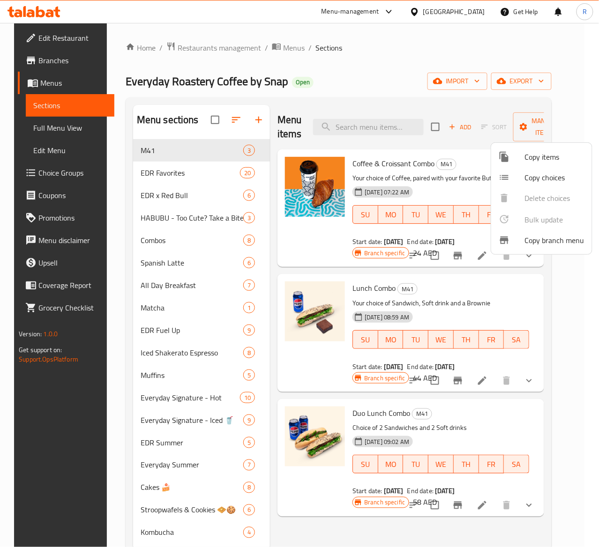
click at [530, 244] on span "Copy branch menu" at bounding box center [554, 240] width 59 height 11
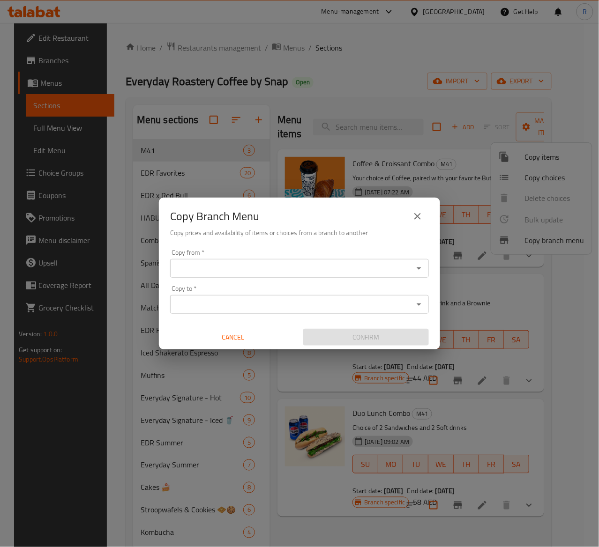
click at [368, 270] on input "Copy from   *" at bounding box center [291, 268] width 237 height 13
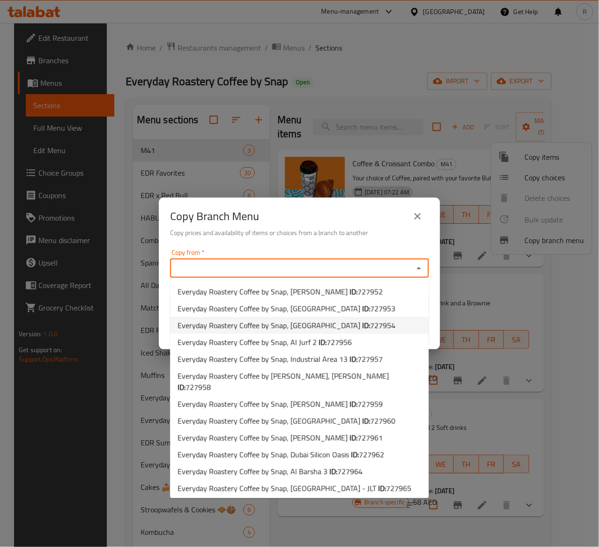
scroll to position [36, 0]
